Goal: Navigation & Orientation: Go to known website

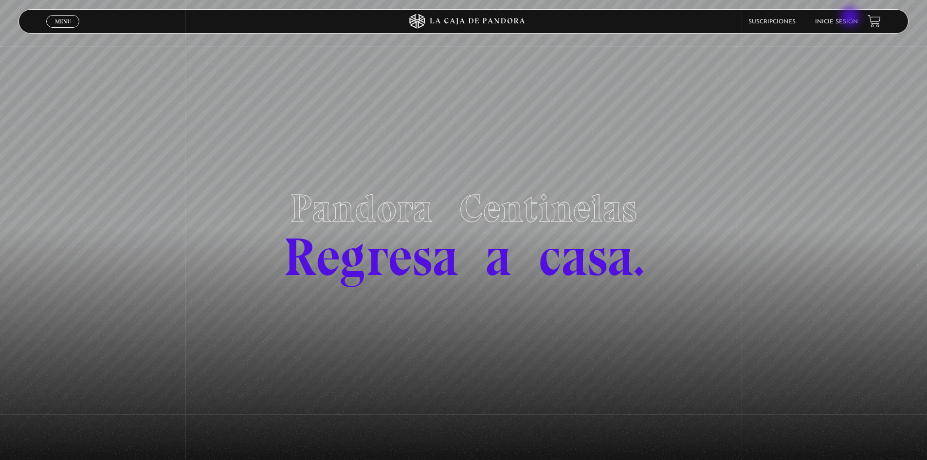
click at [851, 18] on li "Inicie sesión" at bounding box center [836, 21] width 43 height 15
click at [848, 19] on link "Inicie sesión" at bounding box center [836, 22] width 43 height 6
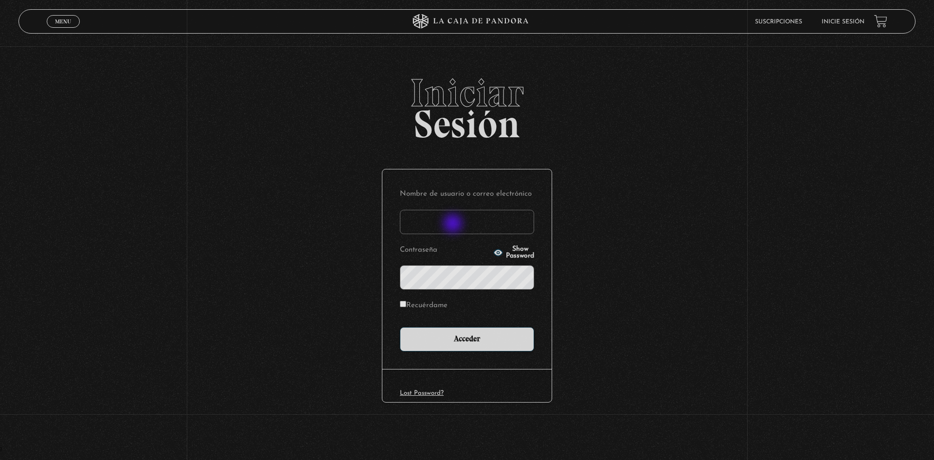
click at [454, 224] on input "Nombre de usuario o correo electrónico" at bounding box center [467, 222] width 134 height 24
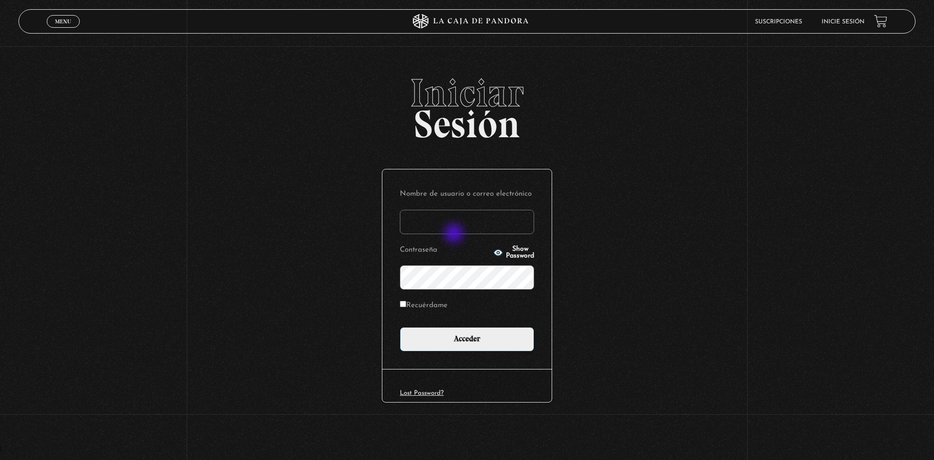
type input "[EMAIL_ADDRESS][DOMAIN_NAME]"
click at [400, 327] on input "Acceder" at bounding box center [467, 339] width 134 height 24
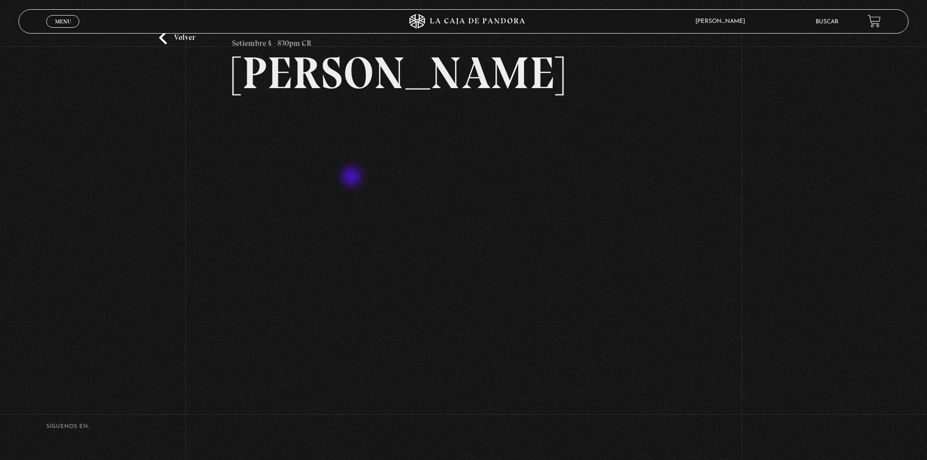
scroll to position [129, 0]
